Goal: Book appointment/travel/reservation

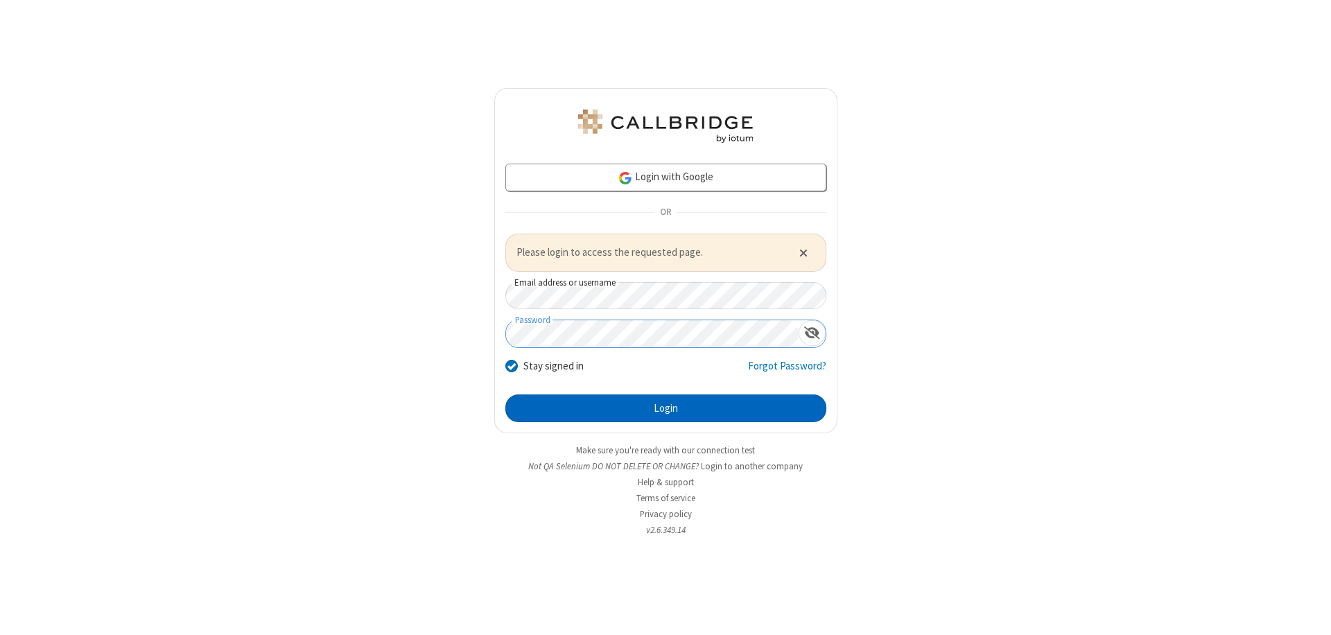
click at [666, 408] on button "Login" at bounding box center [665, 409] width 321 height 28
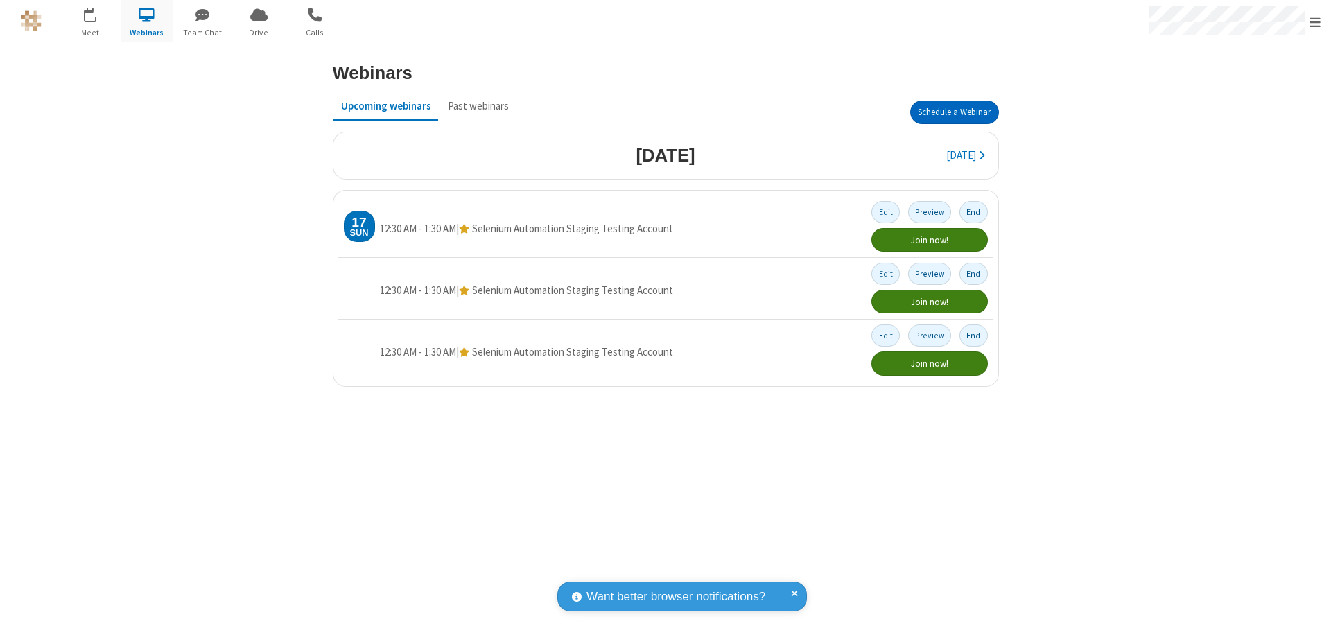
click at [954, 112] on button "Schedule a Webinar" at bounding box center [954, 113] width 89 height 24
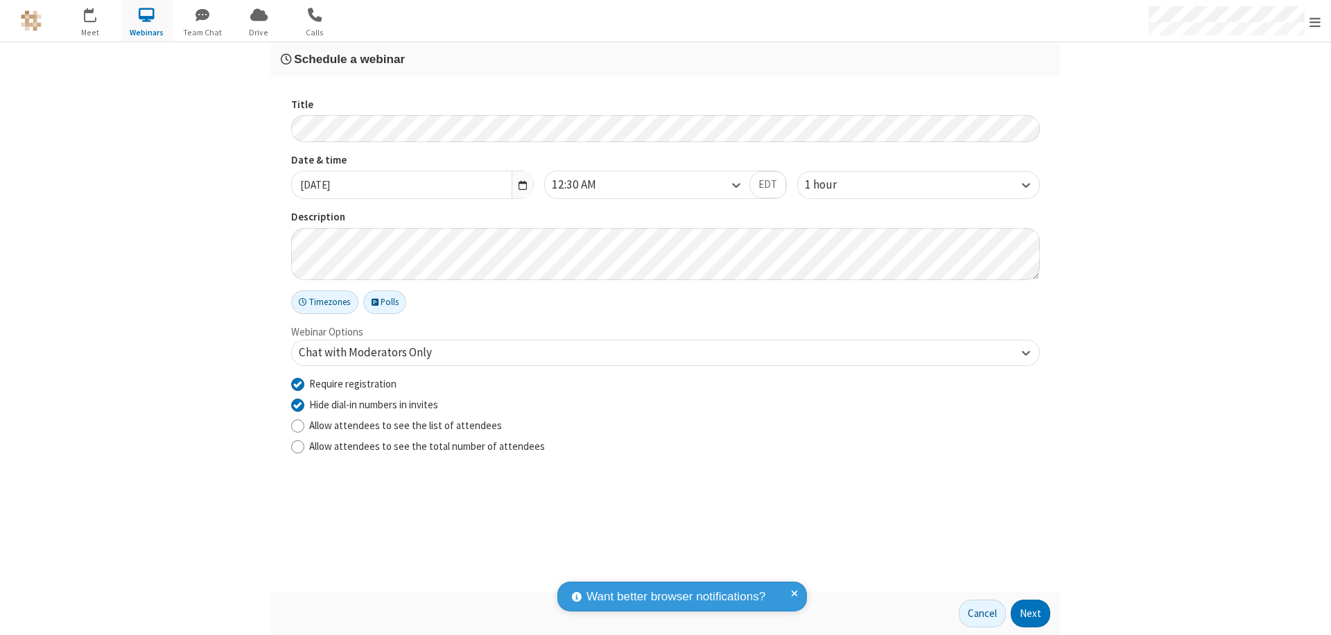
click at [297, 383] on input "Require registration" at bounding box center [297, 384] width 13 height 15
checkbox input "false"
click at [1031, 614] on button "Next" at bounding box center [1031, 614] width 40 height 28
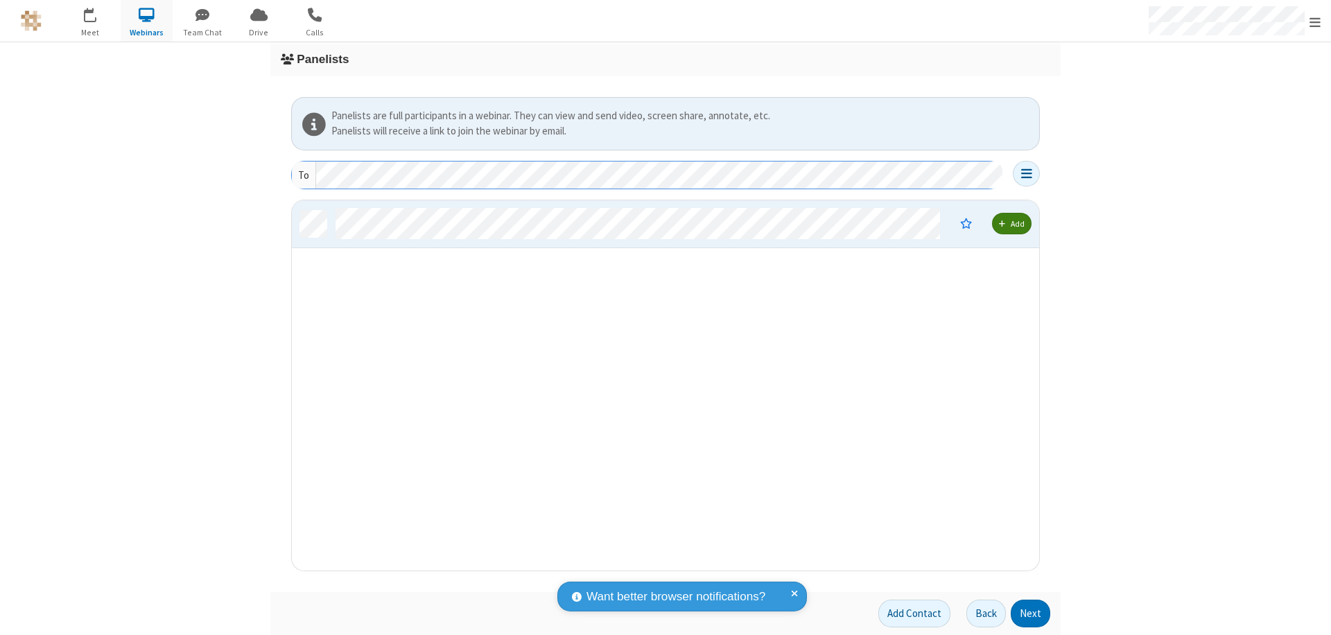
scroll to position [360, 737]
click at [1031, 614] on button "Next" at bounding box center [1031, 614] width 40 height 28
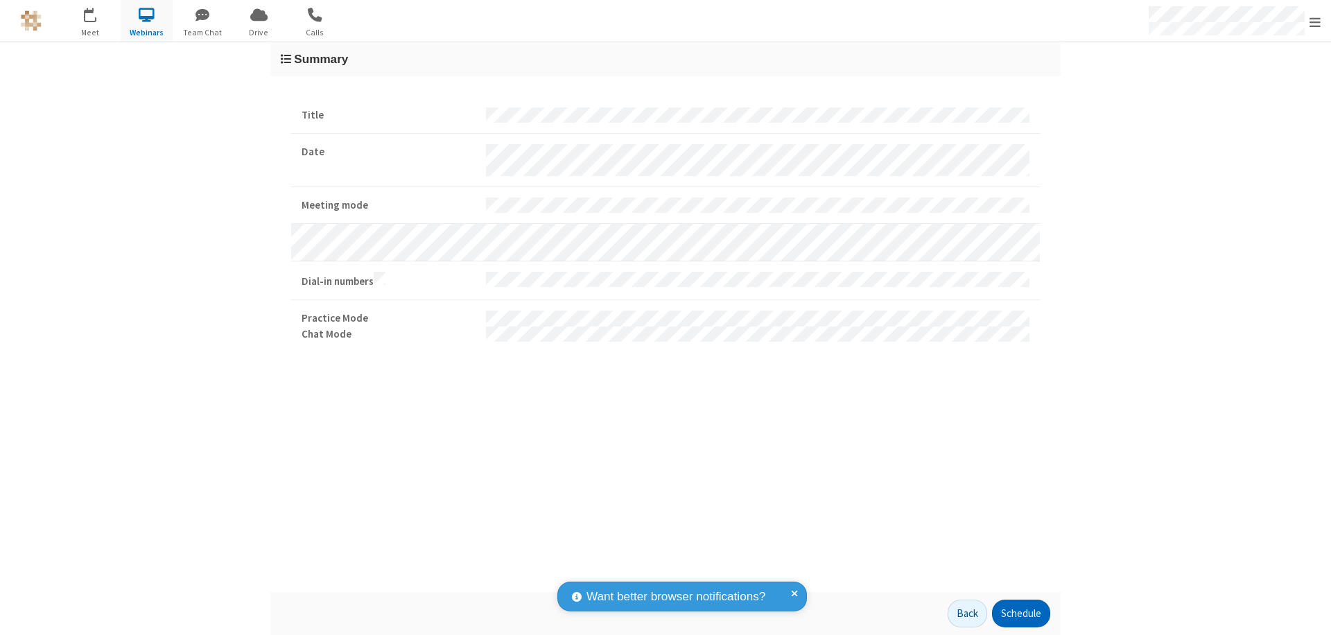
click at [1021, 614] on button "Schedule" at bounding box center [1021, 614] width 58 height 28
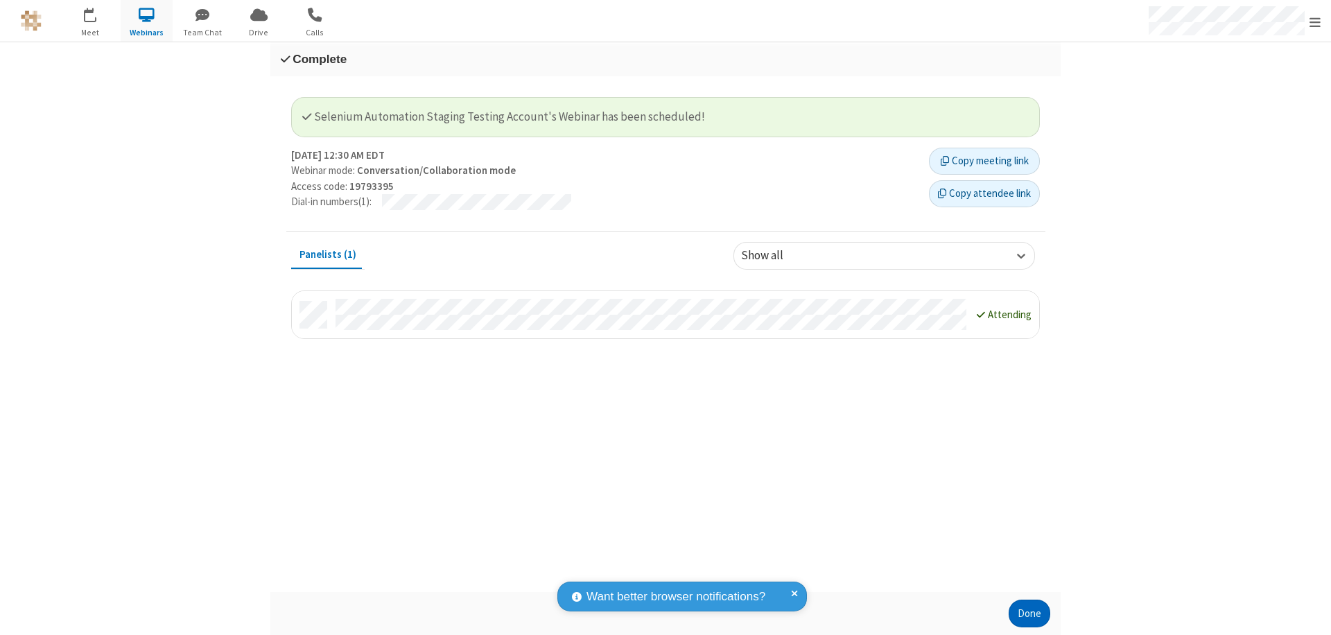
click at [1030, 614] on button "Done" at bounding box center [1030, 614] width 42 height 28
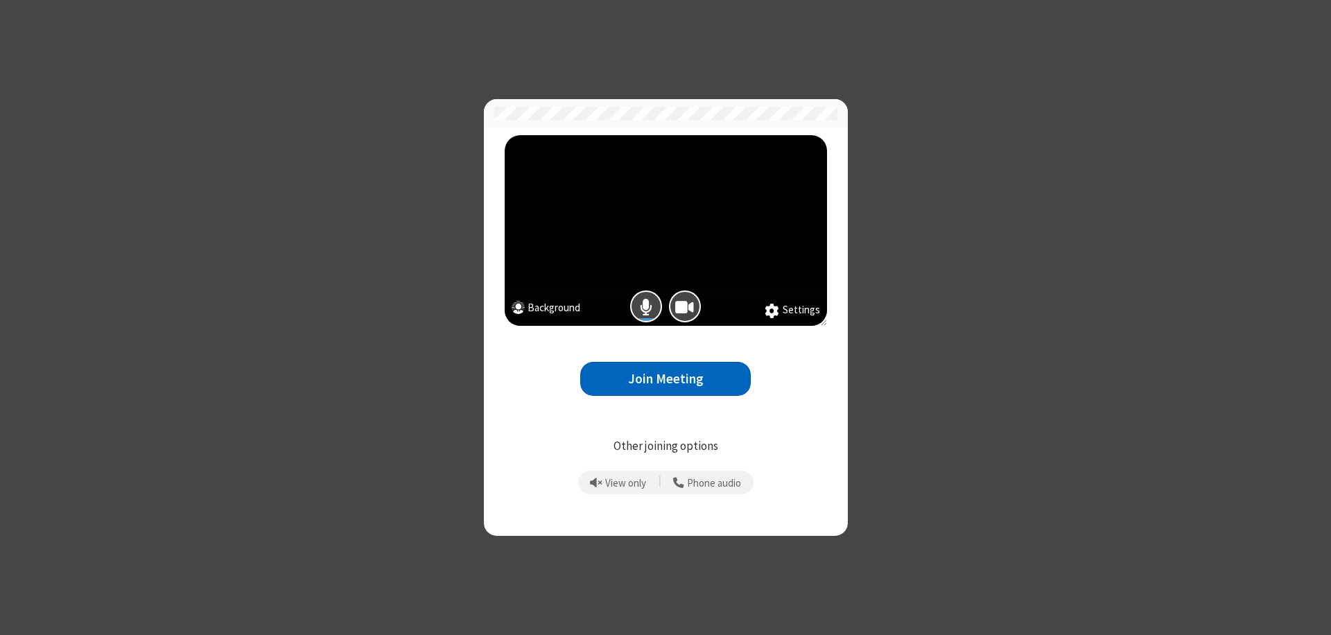
click at [666, 379] on button "Join Meeting" at bounding box center [665, 379] width 171 height 34
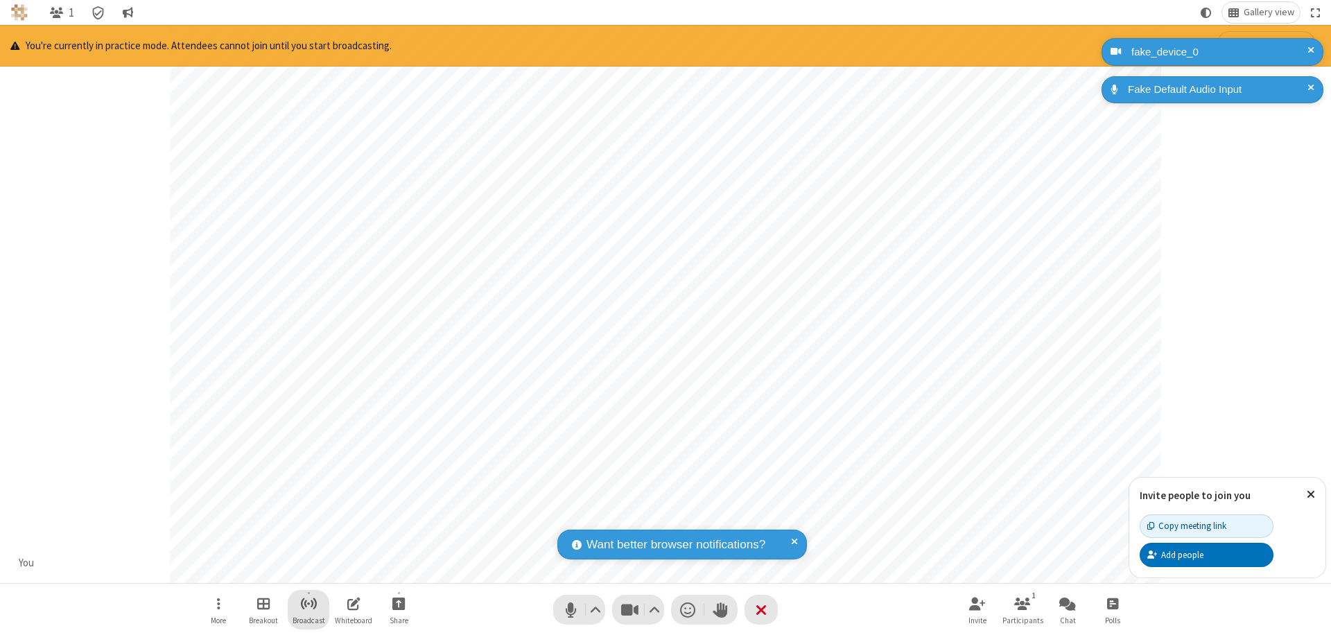
click at [308, 603] on span "Start broadcast" at bounding box center [308, 603] width 17 height 17
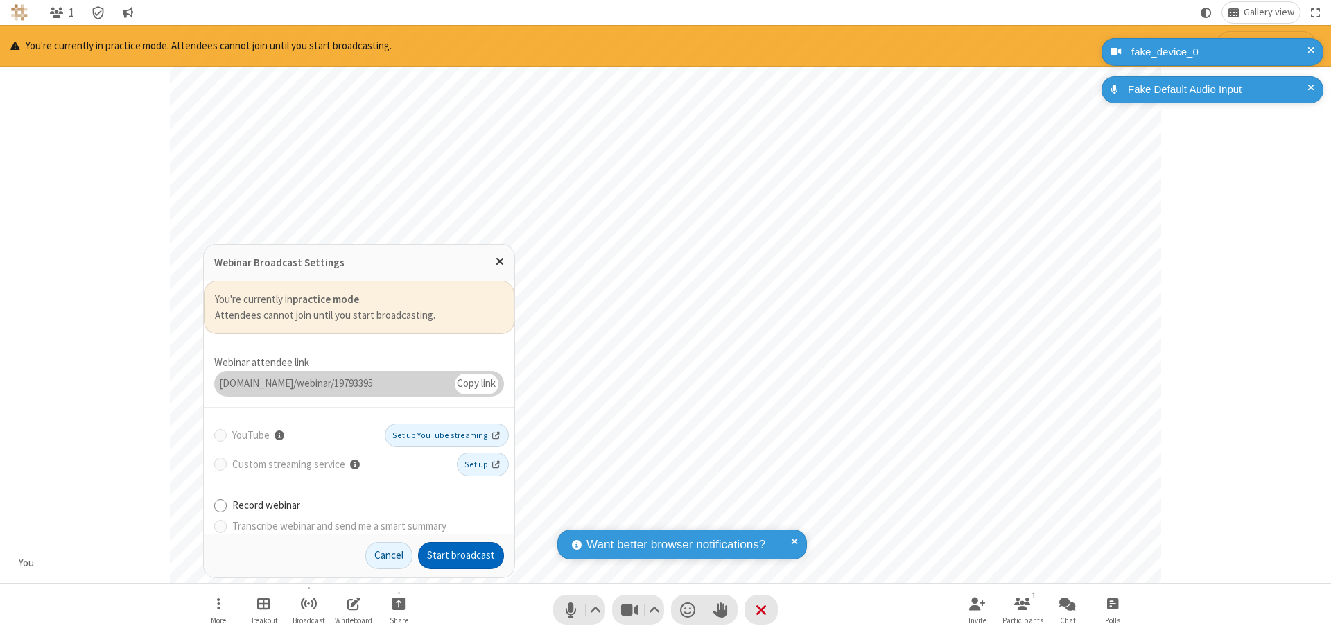
click at [461, 555] on button "Start broadcast" at bounding box center [461, 556] width 86 height 28
